Goal: Navigation & Orientation: Find specific page/section

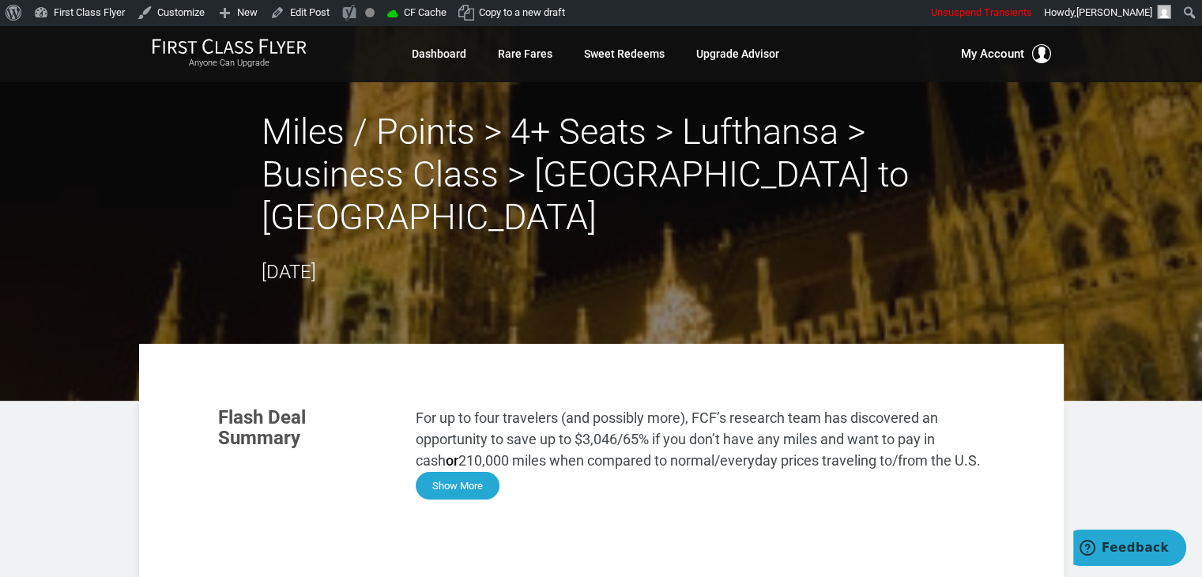
click at [470, 472] on button "Show More" at bounding box center [458, 486] width 84 height 28
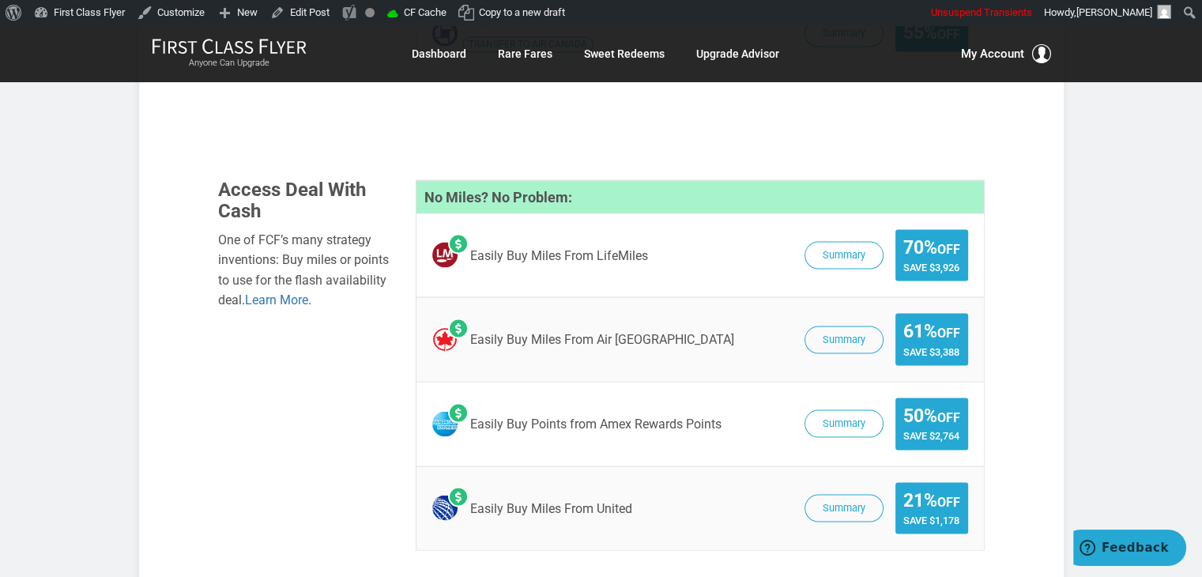
scroll to position [2773, 0]
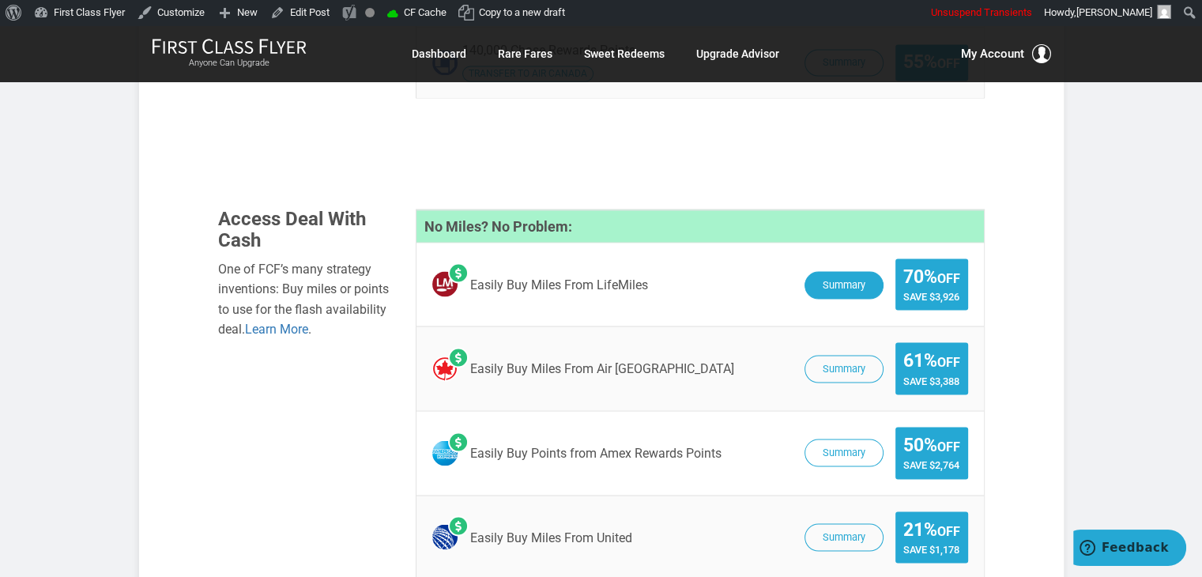
click at [825, 271] on button "Summary" at bounding box center [843, 285] width 79 height 28
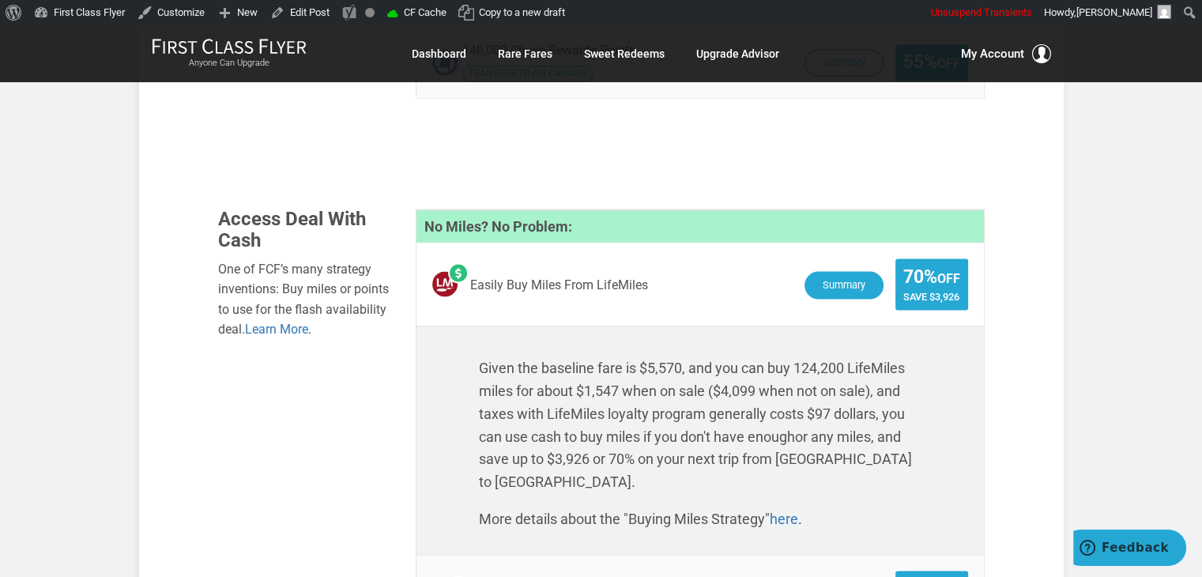
click at [850, 271] on button "Summary" at bounding box center [843, 285] width 79 height 28
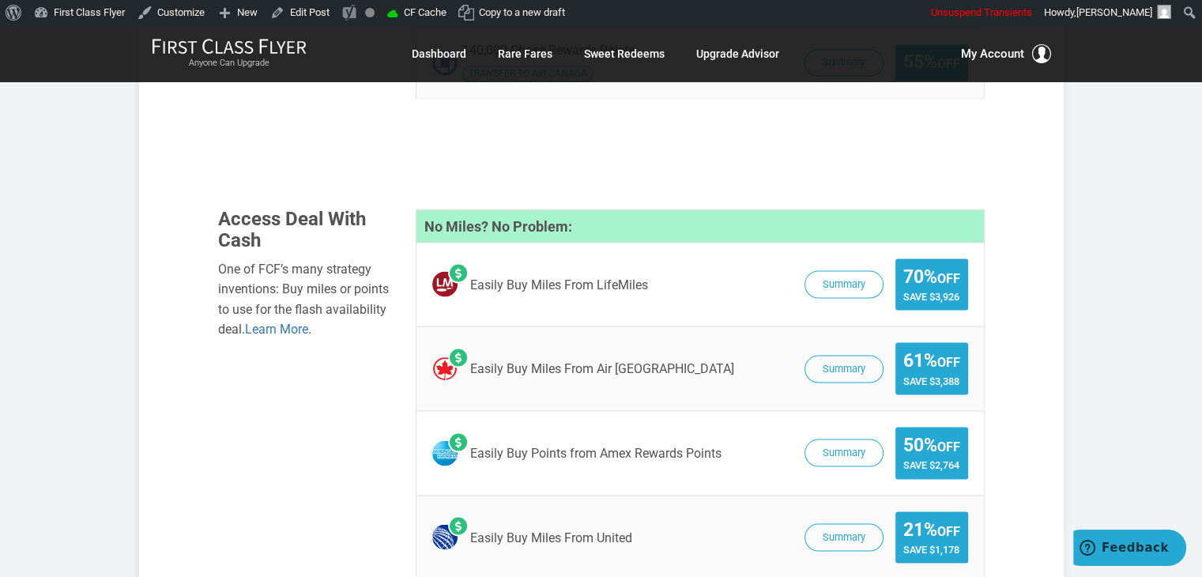
click at [838, 342] on span "Summary 61% Off Save $3,388" at bounding box center [881, 368] width 171 height 52
click at [838, 355] on button "Summary" at bounding box center [843, 369] width 79 height 28
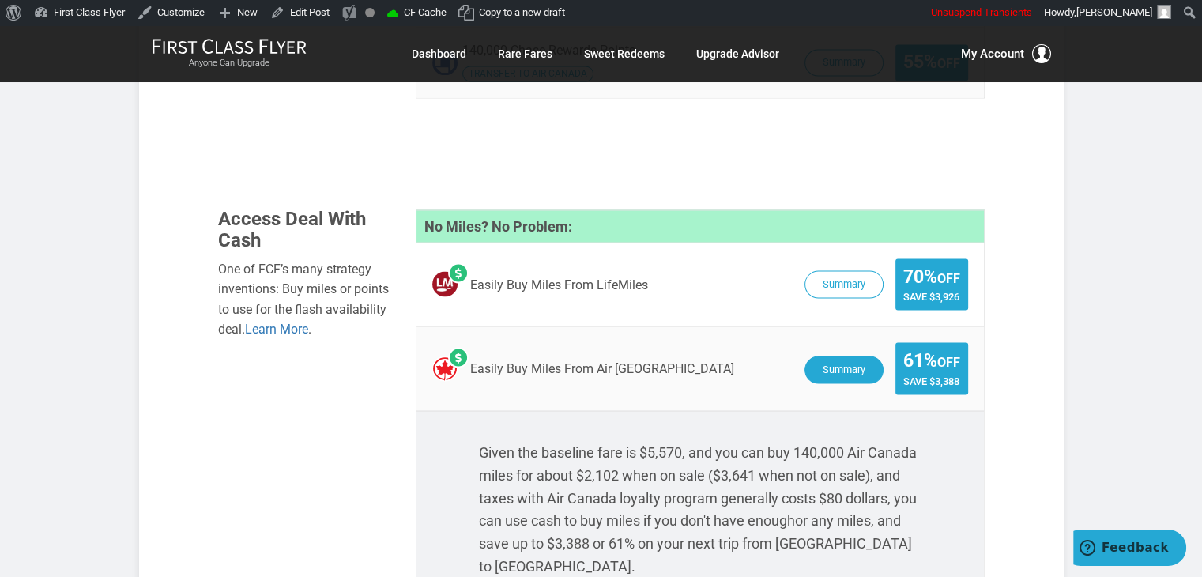
click at [841, 355] on button "Summary" at bounding box center [843, 369] width 79 height 28
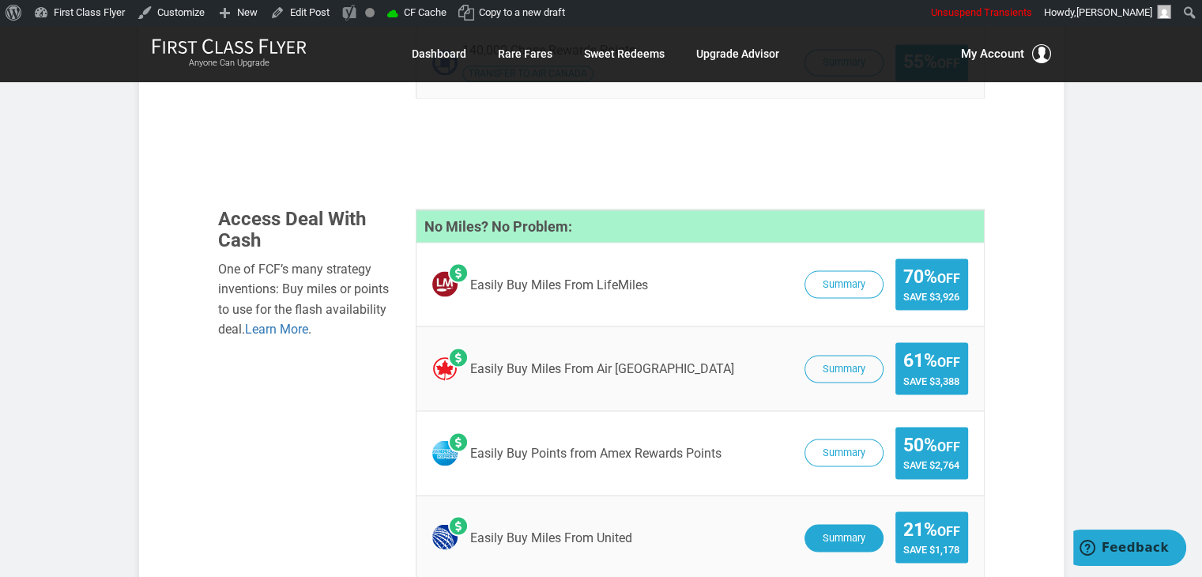
click at [833, 524] on button "Summary" at bounding box center [843, 538] width 79 height 28
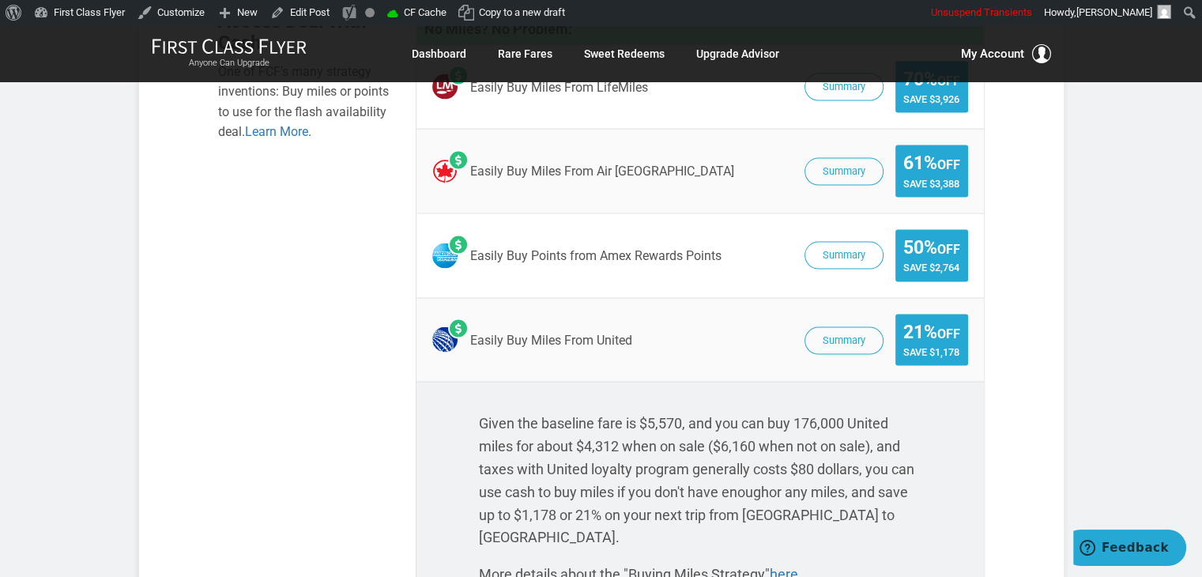
scroll to position [2946, 0]
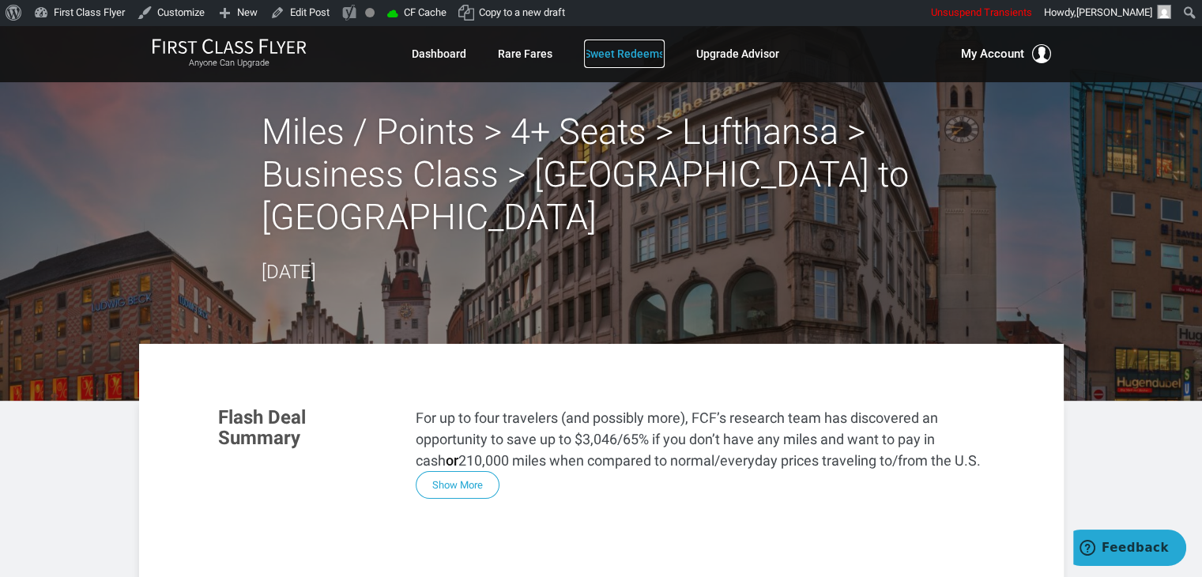
click at [604, 55] on link "Sweet Redeems" at bounding box center [624, 53] width 81 height 28
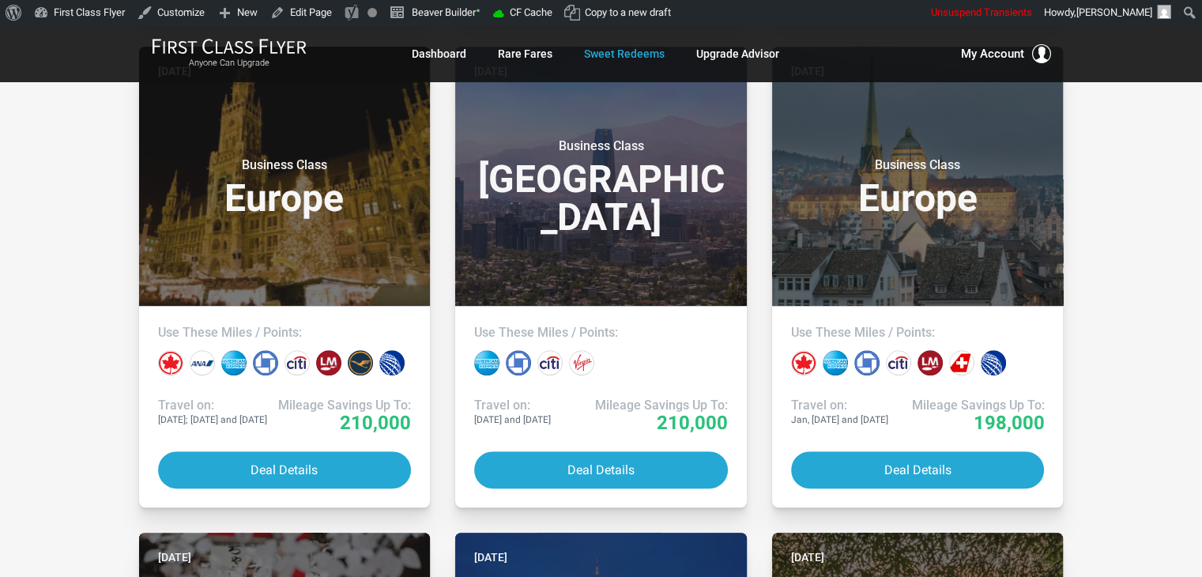
scroll to position [143, 0]
